Goal: Transaction & Acquisition: Purchase product/service

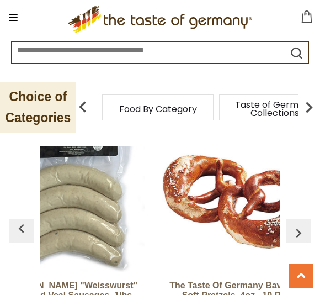
click at [302, 224] on img "button" at bounding box center [299, 233] width 18 height 18
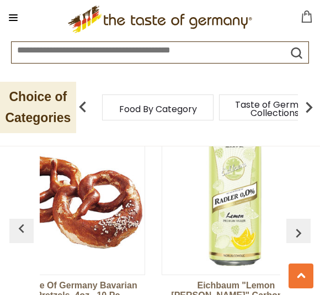
click at [301, 224] on img "button" at bounding box center [299, 233] width 18 height 18
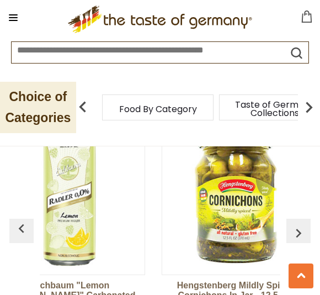
click at [300, 224] on img "button" at bounding box center [299, 233] width 18 height 18
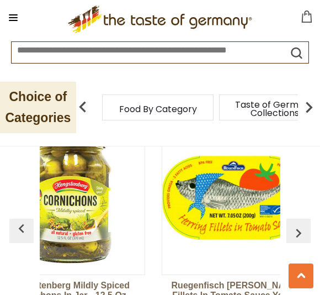
click at [299, 224] on img "button" at bounding box center [299, 233] width 18 height 18
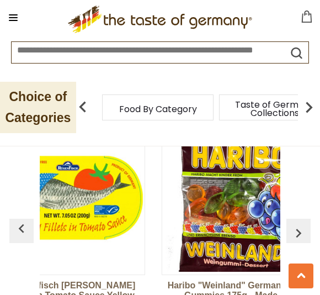
click at [304, 224] on img "button" at bounding box center [299, 233] width 18 height 18
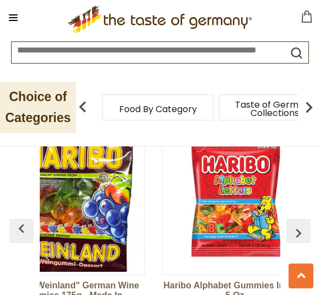
click at [302, 224] on img "button" at bounding box center [299, 233] width 18 height 18
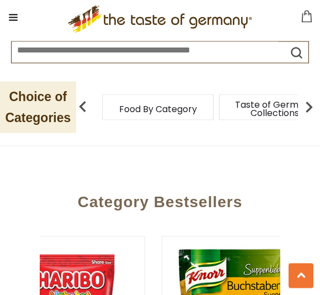
scroll to position [1865, 0]
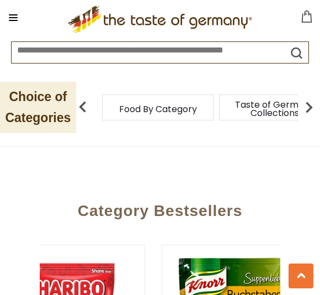
click at [312, 109] on img at bounding box center [309, 107] width 22 height 22
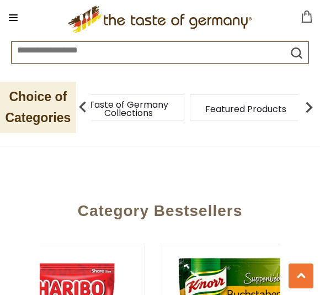
click at [315, 110] on img at bounding box center [309, 107] width 22 height 22
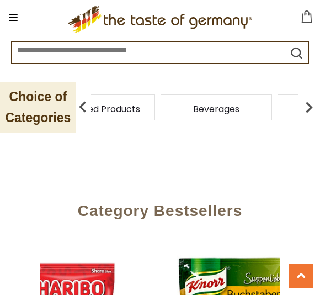
click at [314, 109] on img at bounding box center [309, 107] width 22 height 22
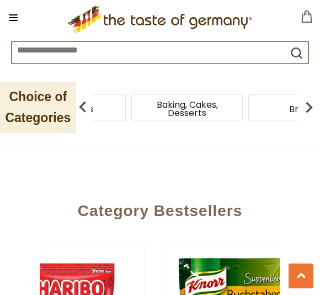
click at [313, 110] on img at bounding box center [309, 107] width 22 height 22
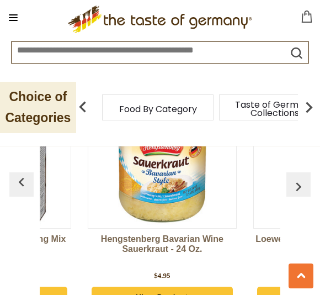
scroll to position [5133, 0]
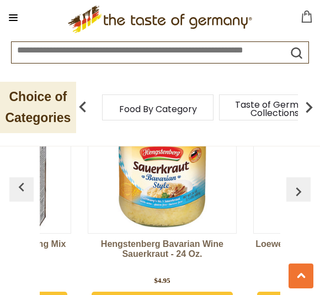
click at [201, 248] on link "Hengstenberg Bavarian Wine Sauerkraut - 24 oz." at bounding box center [162, 255] width 149 height 33
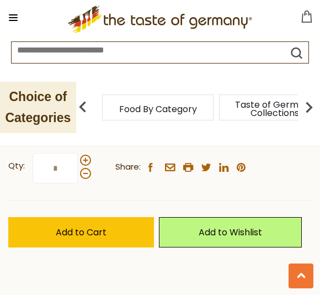
scroll to position [556, 0]
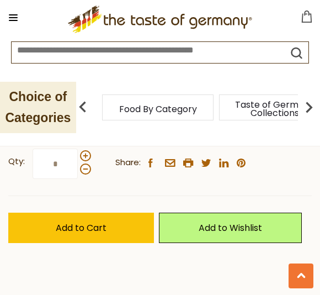
click at [266, 233] on link "Add to Wishlist" at bounding box center [230, 228] width 143 height 30
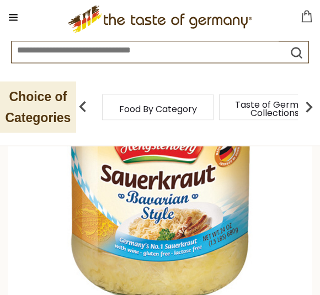
scroll to position [133, 0]
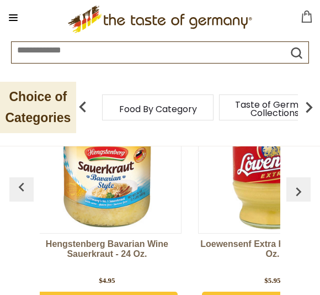
click at [300, 190] on img "button" at bounding box center [299, 192] width 18 height 18
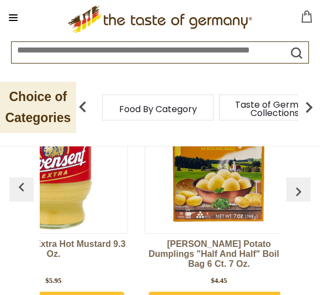
scroll to position [0, 462]
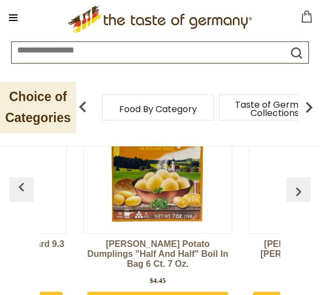
click at [302, 193] on img "button" at bounding box center [299, 192] width 18 height 18
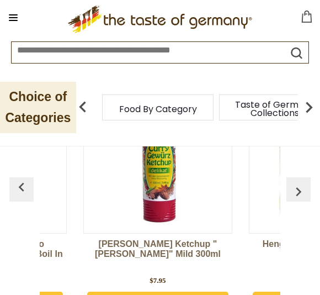
click at [310, 182] on button "button" at bounding box center [299, 189] width 24 height 24
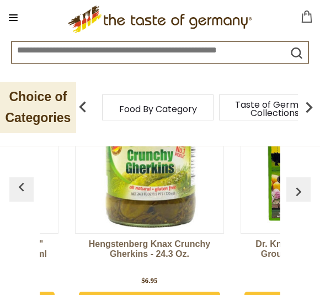
scroll to position [0, 793]
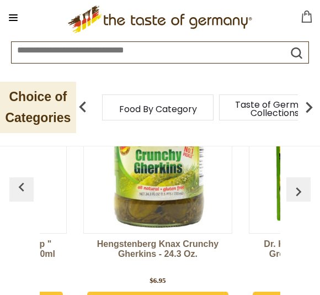
click at [302, 189] on img "button" at bounding box center [299, 192] width 18 height 18
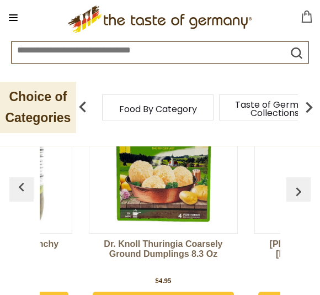
scroll to position [0, 959]
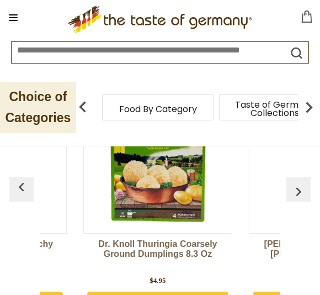
click at [307, 184] on img "button" at bounding box center [299, 192] width 18 height 18
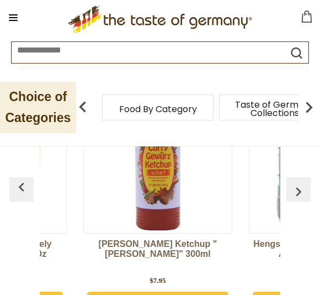
click at [299, 197] on img "button" at bounding box center [299, 192] width 18 height 18
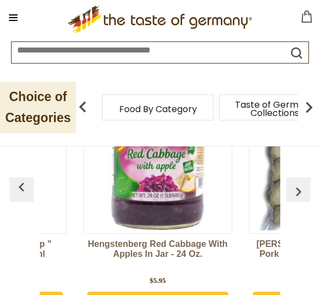
click at [305, 188] on img "button" at bounding box center [299, 192] width 18 height 18
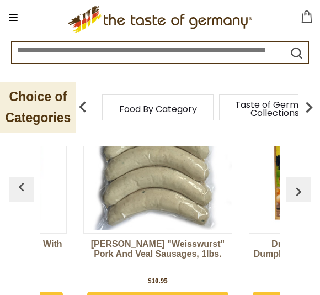
click at [307, 183] on img "button" at bounding box center [299, 192] width 18 height 18
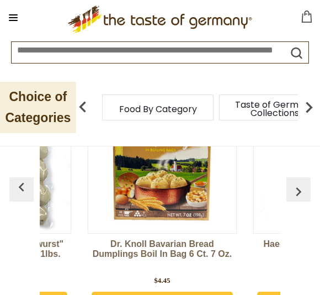
scroll to position [0, 1622]
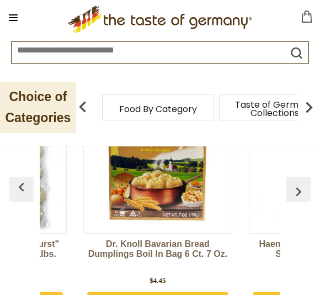
click at [309, 180] on button "button" at bounding box center [299, 189] width 24 height 24
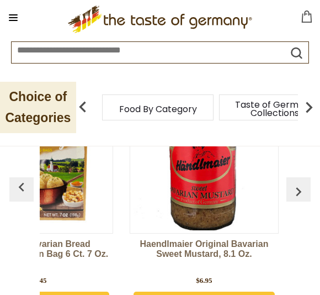
scroll to position [0, 1787]
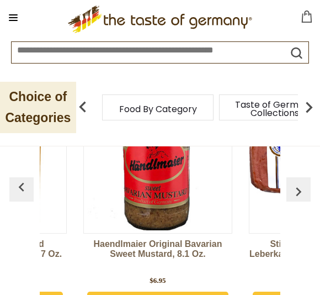
click at [310, 179] on button "button" at bounding box center [299, 189] width 24 height 24
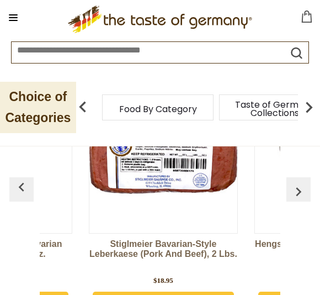
scroll to position [0, 1953]
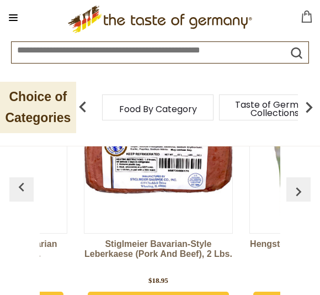
click at [300, 190] on img "button" at bounding box center [299, 192] width 18 height 18
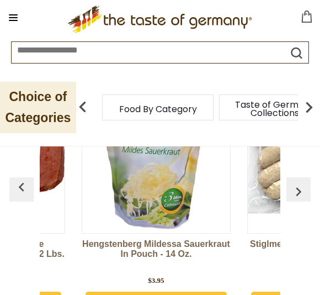
scroll to position [0, 2112]
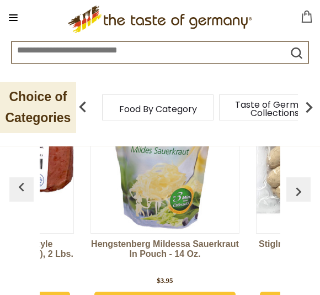
click at [303, 187] on img "button" at bounding box center [299, 192] width 18 height 18
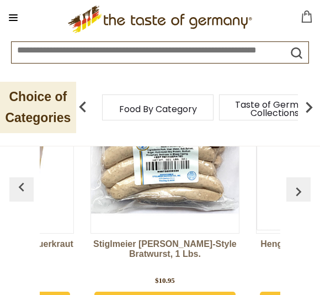
click at [300, 192] on img "button" at bounding box center [299, 192] width 18 height 18
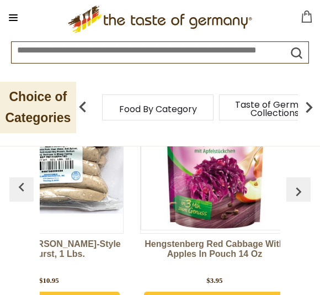
scroll to position [0, 2411]
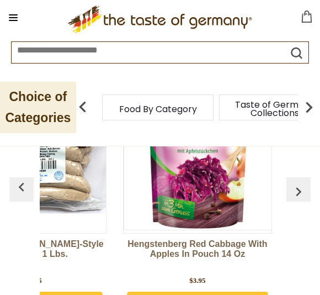
click at [298, 194] on img "button" at bounding box center [299, 192] width 18 height 18
click at [299, 189] on img "button" at bounding box center [299, 192] width 18 height 18
click at [294, 192] on img "button" at bounding box center [299, 192] width 18 height 18
click at [304, 189] on img "button" at bounding box center [299, 192] width 18 height 18
click at [299, 194] on img "button" at bounding box center [299, 192] width 18 height 18
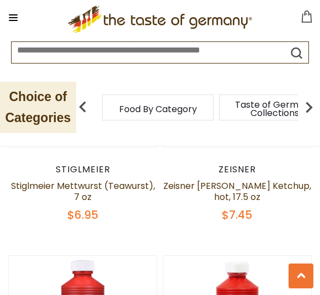
scroll to position [4492, 0]
